Goal: Transaction & Acquisition: Purchase product/service

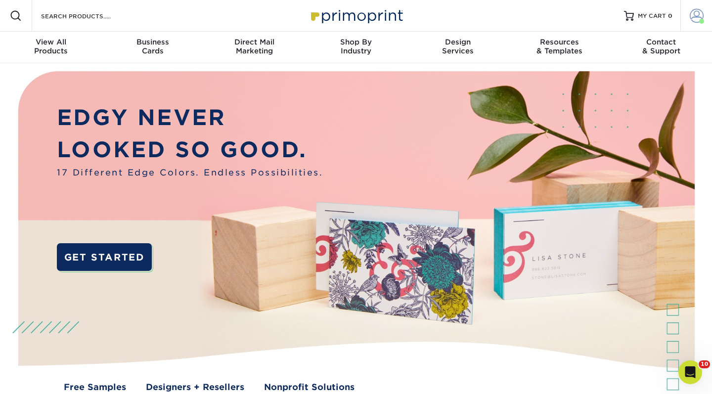
click at [693, 21] on span at bounding box center [696, 16] width 14 height 14
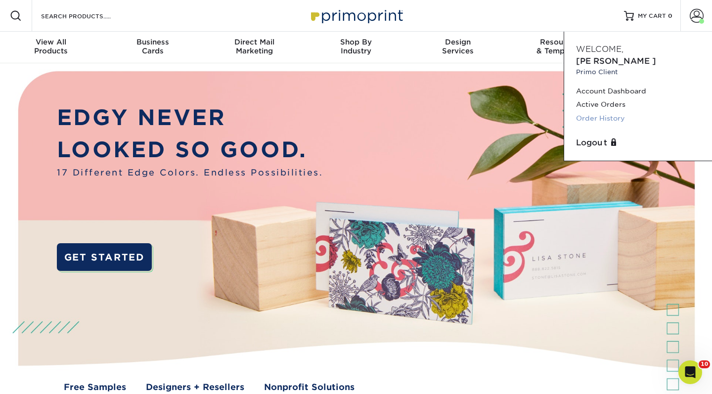
click at [609, 112] on link "Order History" at bounding box center [638, 118] width 124 height 13
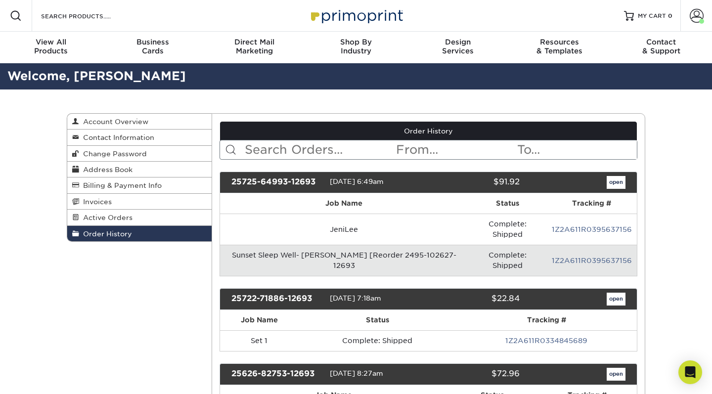
click at [280, 158] on input "text" at bounding box center [320, 149] width 152 height 19
type input "southern"
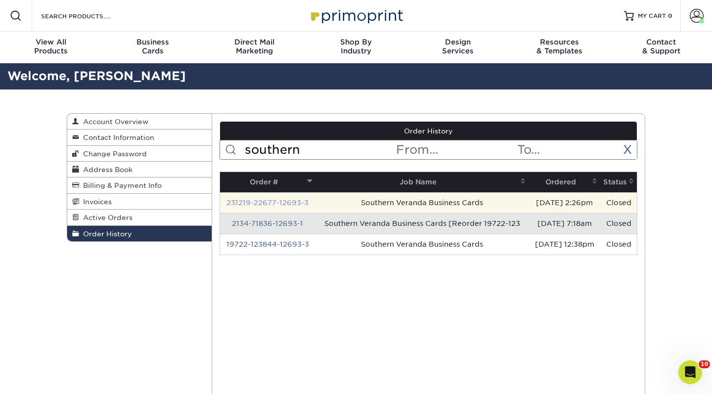
click at [281, 204] on link "231219-22677-12693-3" at bounding box center [267, 203] width 82 height 8
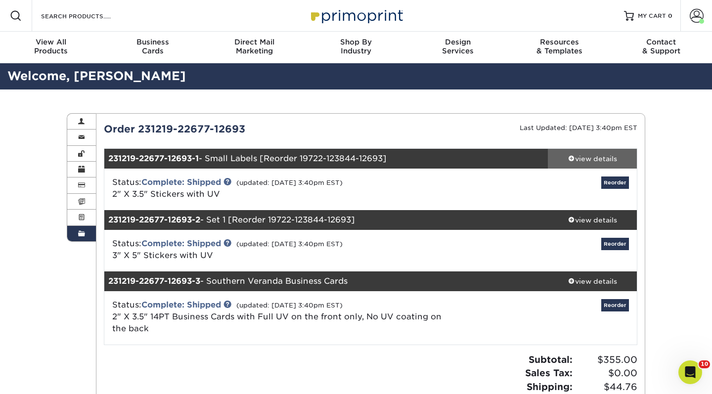
click at [573, 159] on span at bounding box center [571, 158] width 7 height 7
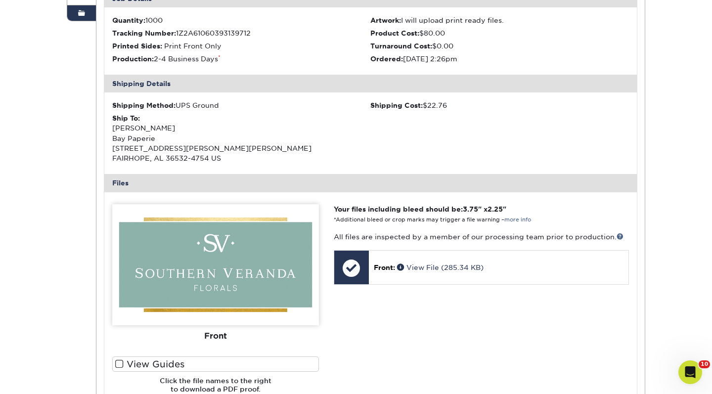
scroll to position [302, 0]
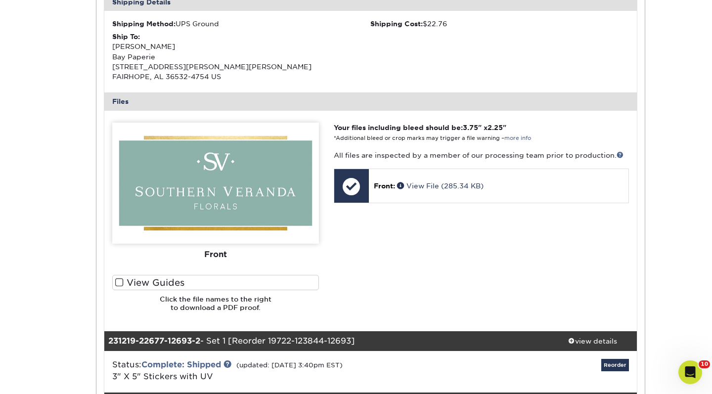
click at [120, 286] on span at bounding box center [119, 282] width 8 height 9
click at [0, 0] on input "View Guides" at bounding box center [0, 0] width 0 height 0
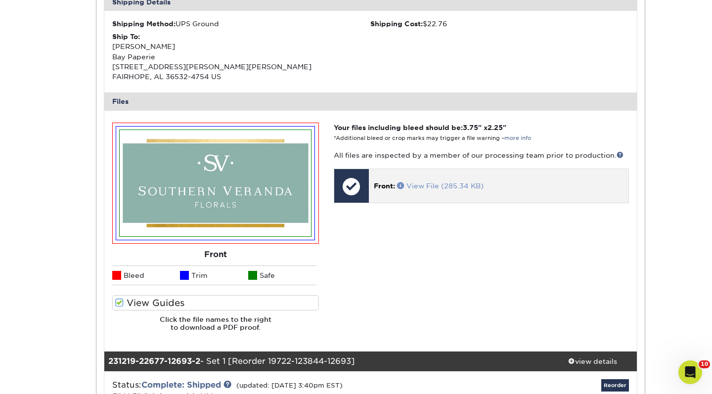
click at [425, 190] on link "View File (285.34 KB)" at bounding box center [440, 186] width 86 height 8
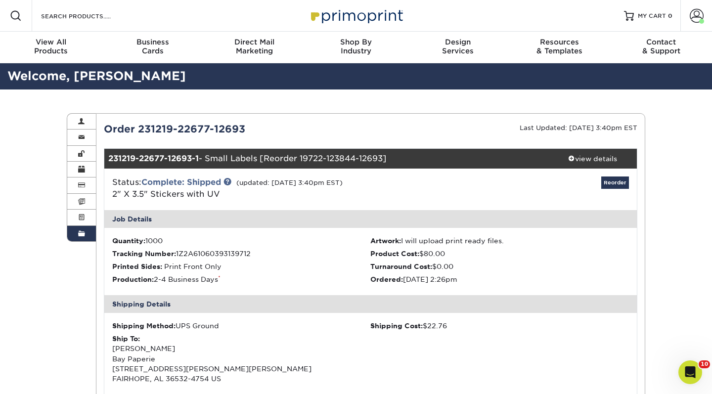
scroll to position [0, 0]
click at [614, 183] on link "Reorder" at bounding box center [615, 182] width 28 height 12
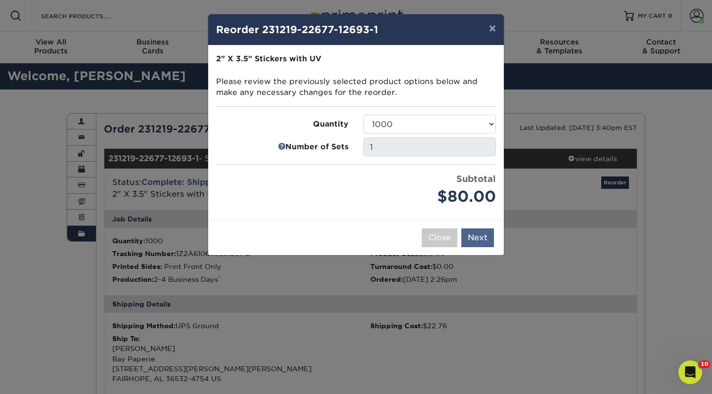
click at [478, 239] on button "Next" at bounding box center [477, 237] width 33 height 19
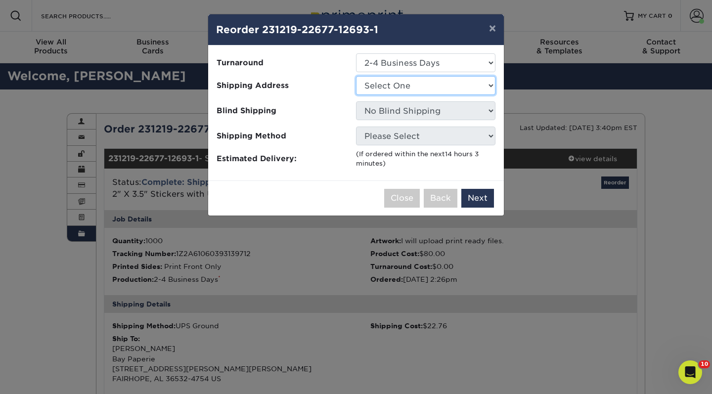
select select "112669"
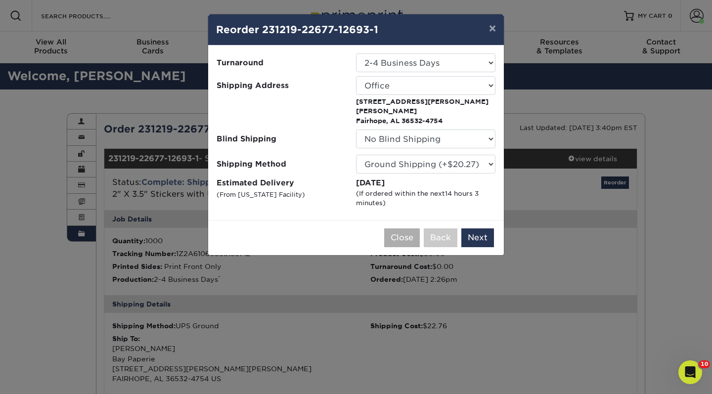
click at [398, 228] on button "Close" at bounding box center [402, 237] width 36 height 19
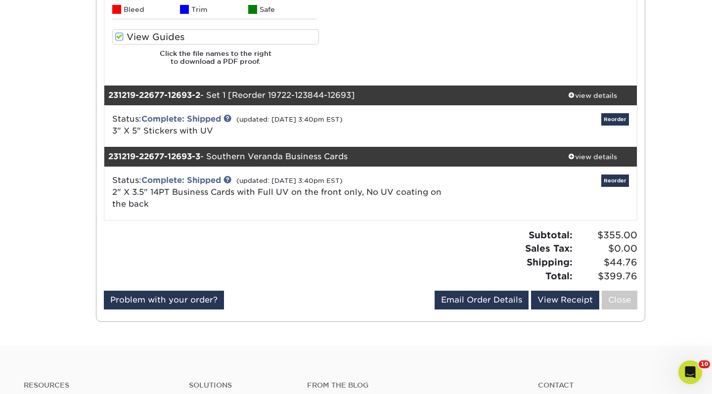
scroll to position [569, 0]
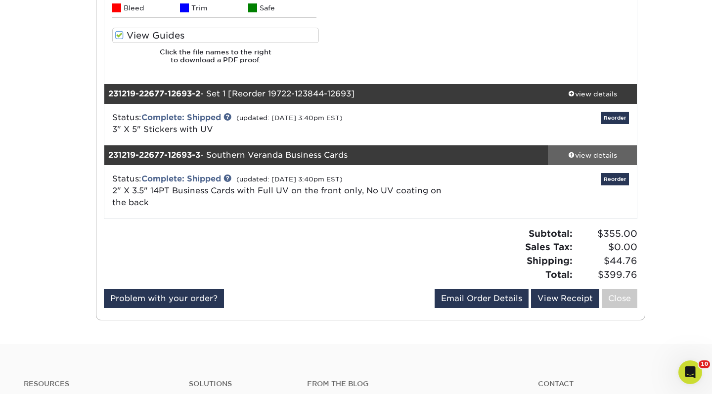
click at [596, 160] on div "view details" at bounding box center [592, 155] width 89 height 10
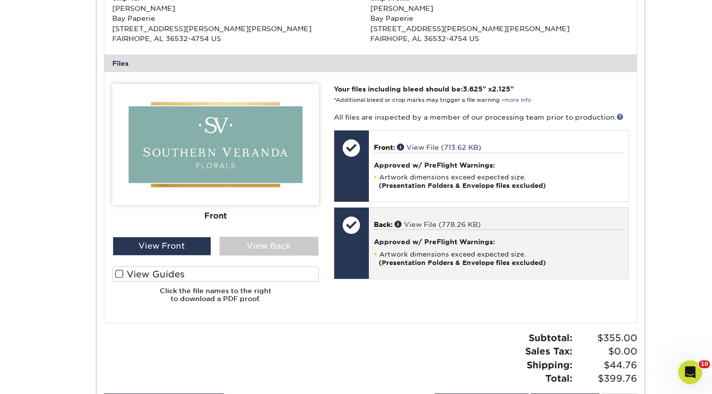
scroll to position [933, 0]
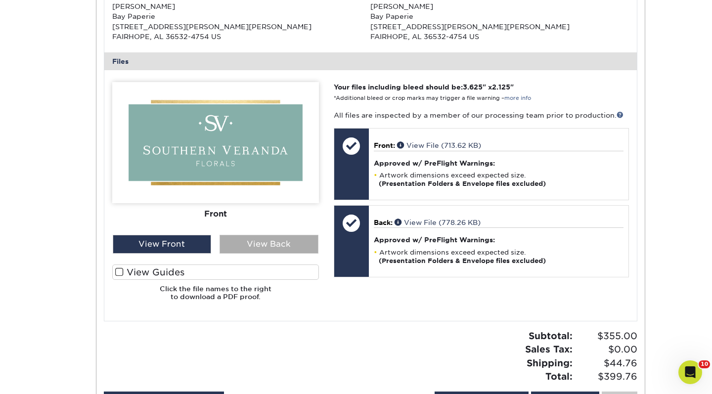
click at [263, 254] on div "View Back" at bounding box center [268, 244] width 99 height 19
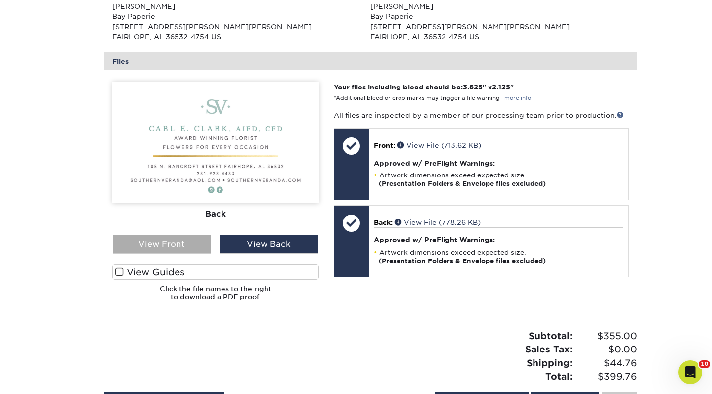
click at [194, 248] on div "View Front" at bounding box center [162, 244] width 99 height 19
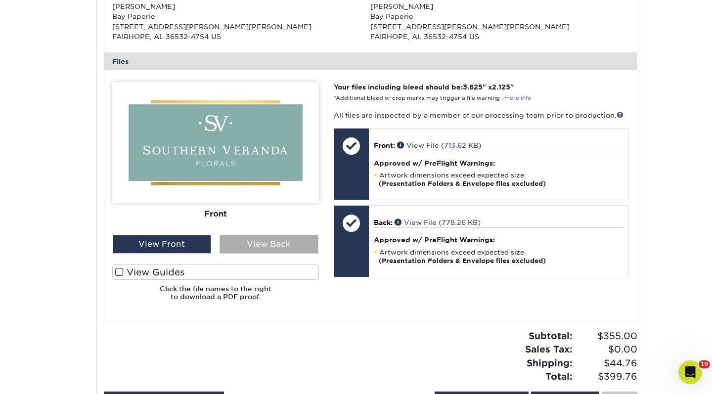
click at [266, 252] on div "View Back" at bounding box center [268, 244] width 99 height 19
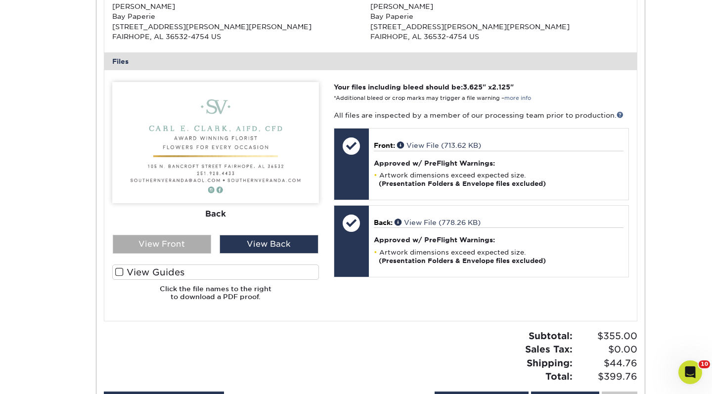
click at [173, 249] on div "View Front" at bounding box center [162, 244] width 99 height 19
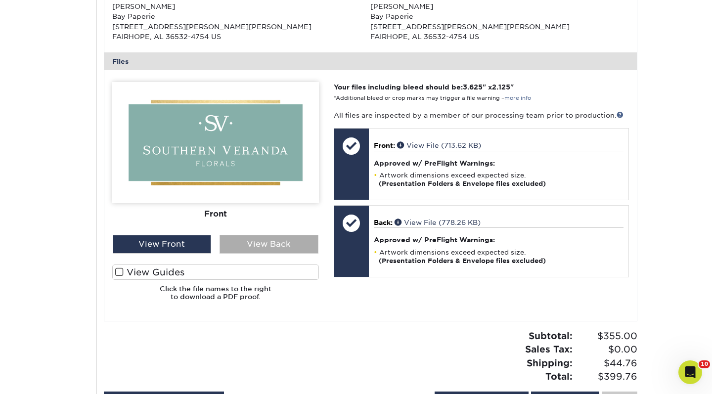
click at [233, 254] on div "View Back" at bounding box center [268, 244] width 99 height 19
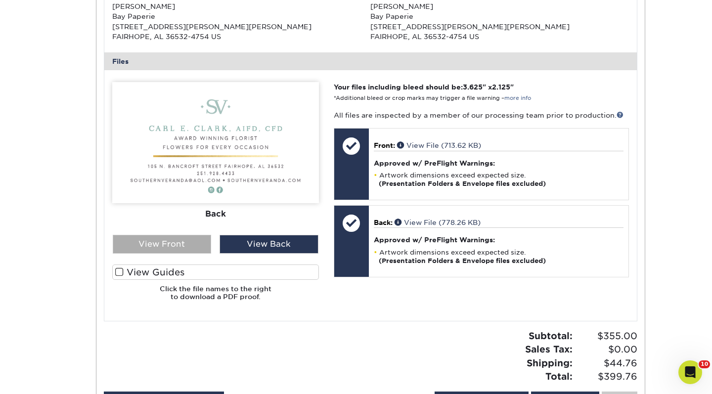
click at [176, 246] on div "View Front" at bounding box center [162, 244] width 99 height 19
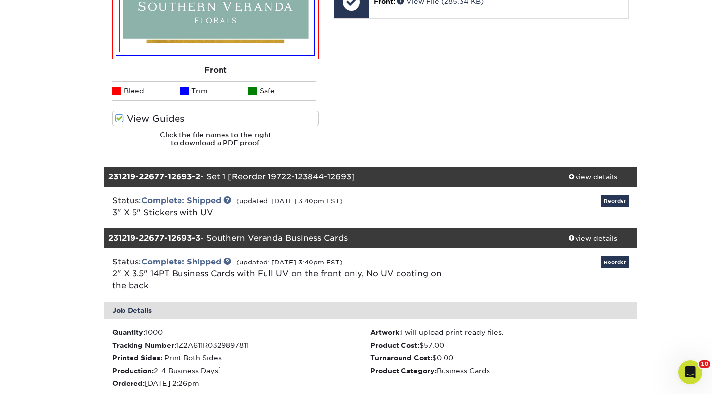
scroll to position [458, 0]
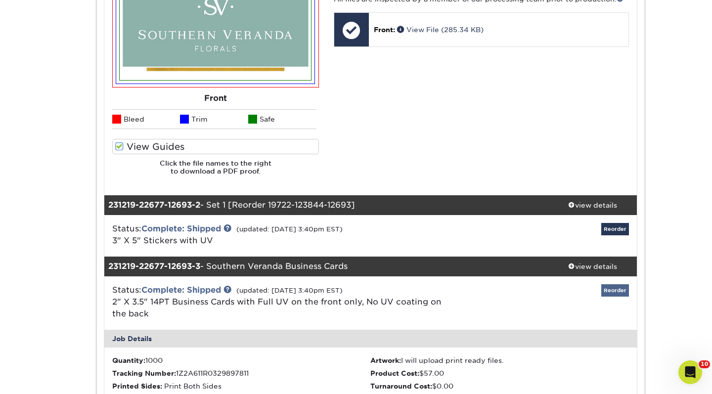
click at [617, 293] on link "Reorder" at bounding box center [615, 290] width 28 height 12
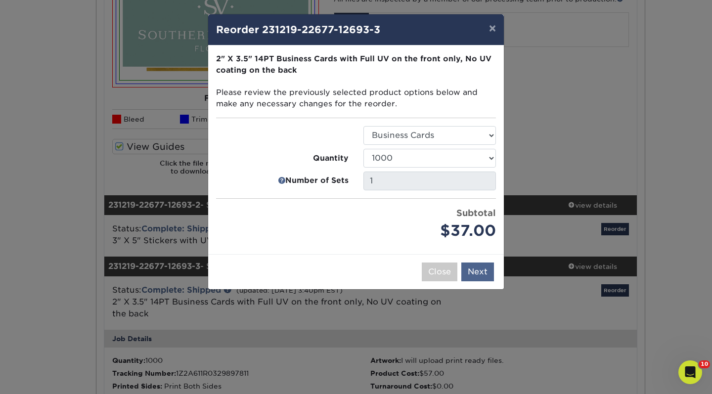
click at [475, 271] on button "Next" at bounding box center [477, 271] width 33 height 19
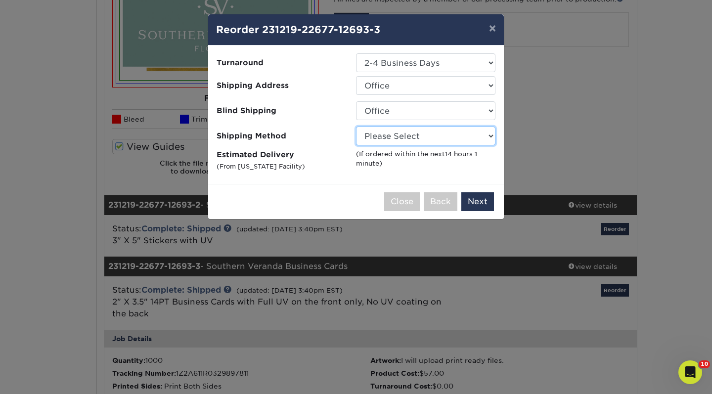
select select "03"
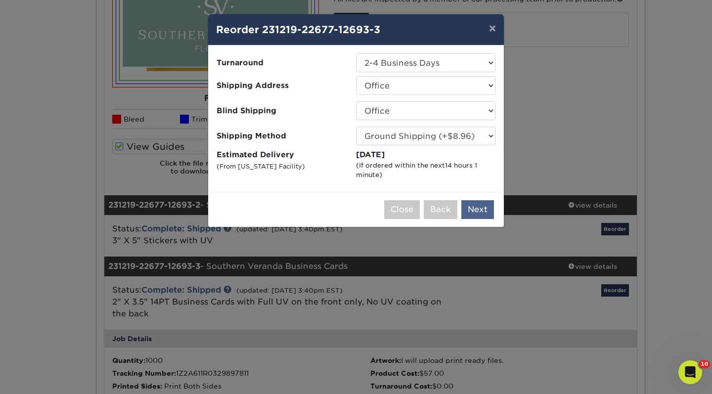
click at [471, 211] on button "Next" at bounding box center [477, 209] width 33 height 19
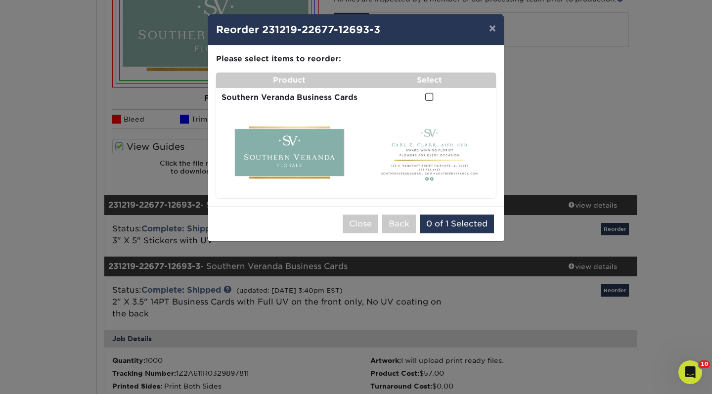
click at [301, 131] on img at bounding box center [289, 152] width 139 height 83
click at [425, 99] on span at bounding box center [429, 96] width 8 height 9
click at [0, 0] on input "checkbox" at bounding box center [0, 0] width 0 height 0
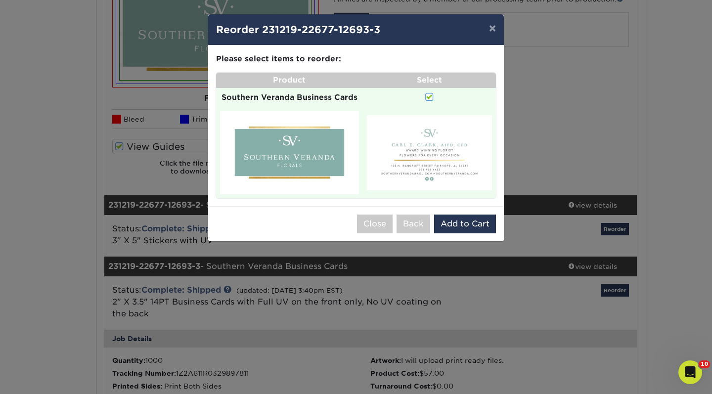
click at [425, 102] on span at bounding box center [429, 96] width 8 height 9
click at [0, 0] on input "checkbox" at bounding box center [0, 0] width 0 height 0
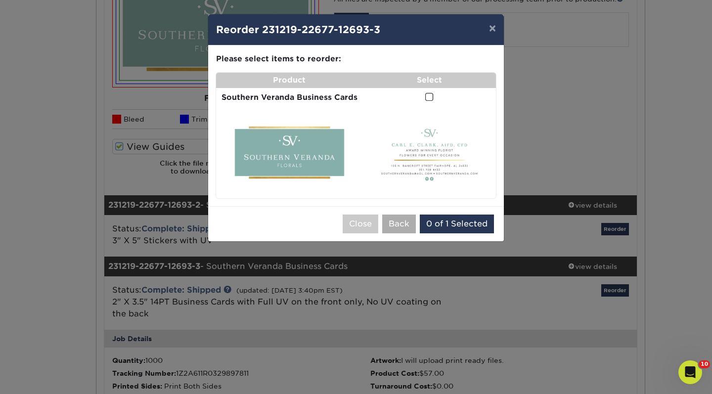
click at [392, 231] on button "Back" at bounding box center [399, 223] width 34 height 19
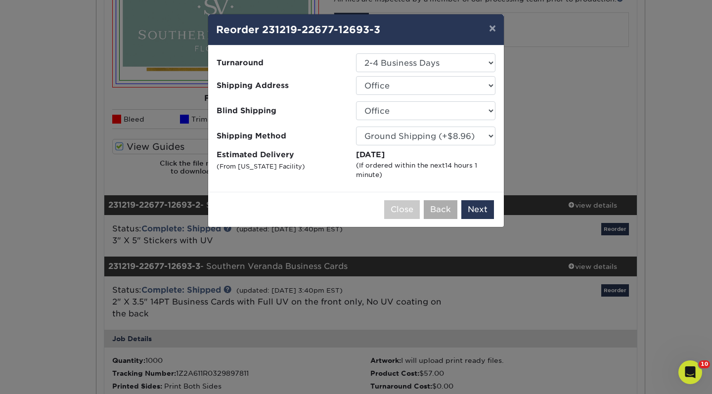
click at [436, 209] on button "Back" at bounding box center [441, 209] width 34 height 19
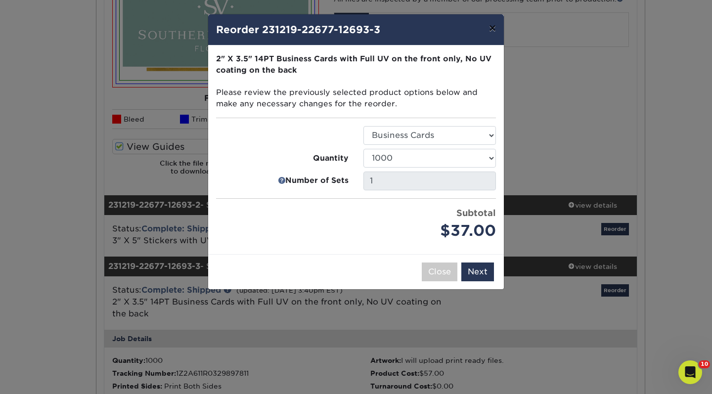
click at [492, 31] on button "×" at bounding box center [492, 28] width 23 height 28
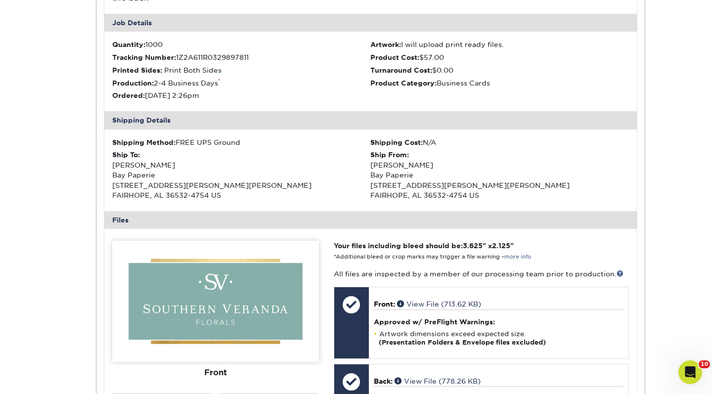
scroll to position [777, 0]
